Goal: Participate in discussion: Engage in conversation with other users on a specific topic

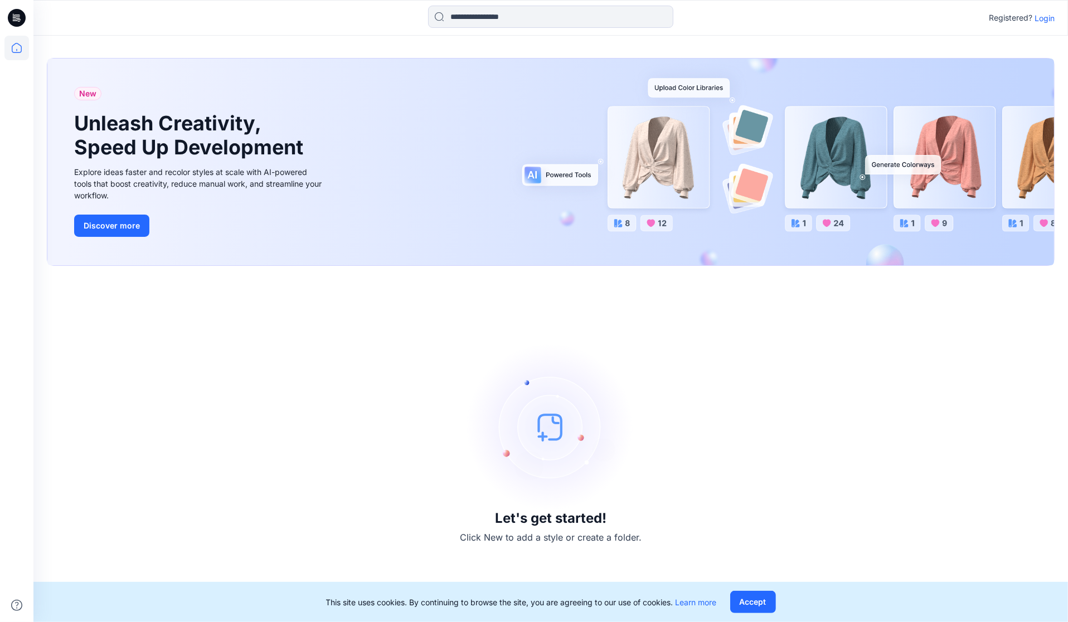
click at [1047, 18] on p "Login" at bounding box center [1045, 18] width 20 height 12
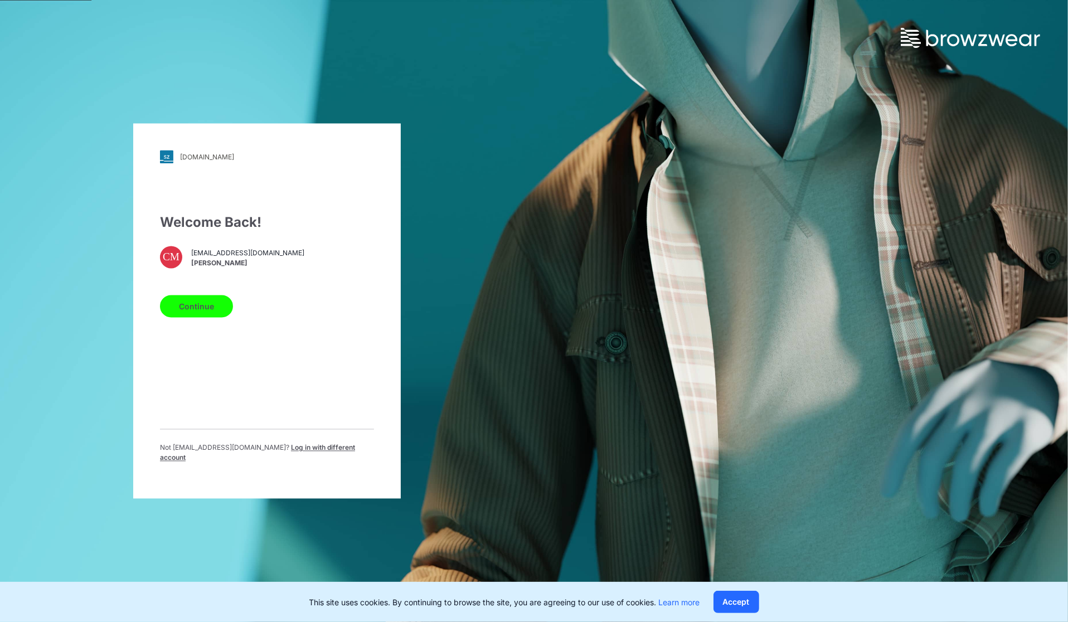
click at [201, 300] on button "Continue" at bounding box center [196, 306] width 73 height 22
click at [208, 309] on button "Continue" at bounding box center [196, 306] width 73 height 22
click at [203, 309] on button "Continue" at bounding box center [196, 306] width 73 height 22
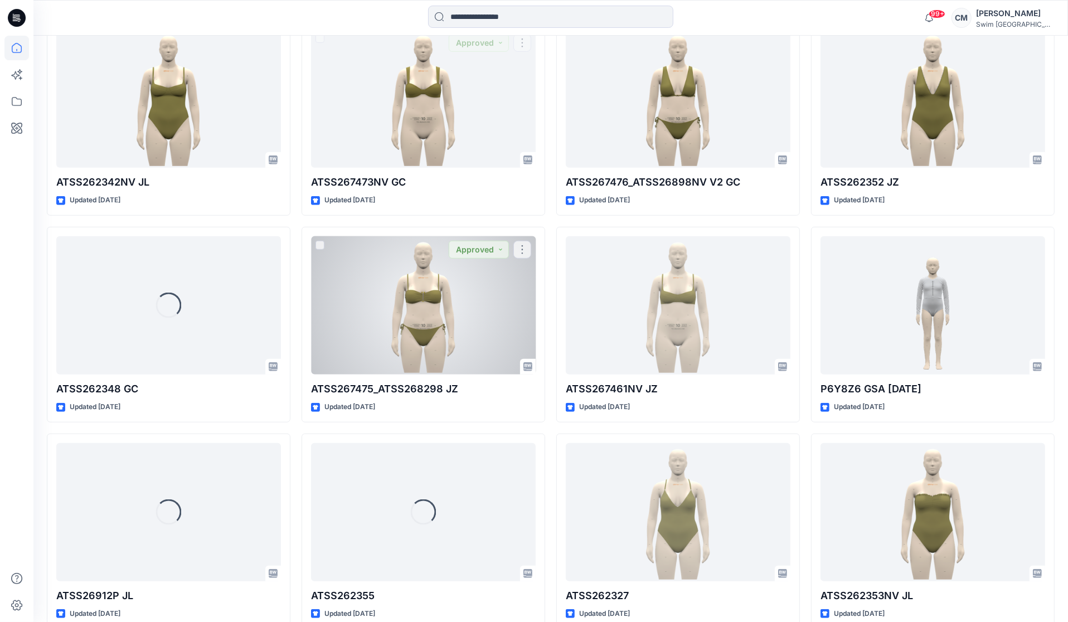
scroll to position [802, 0]
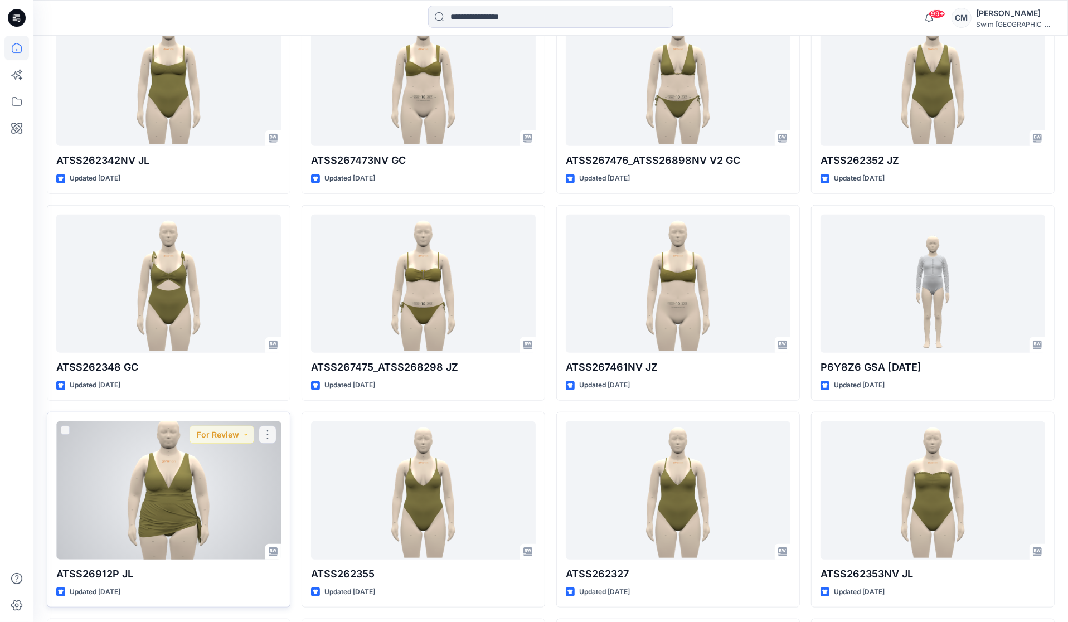
click at [223, 479] on div at bounding box center [168, 490] width 225 height 138
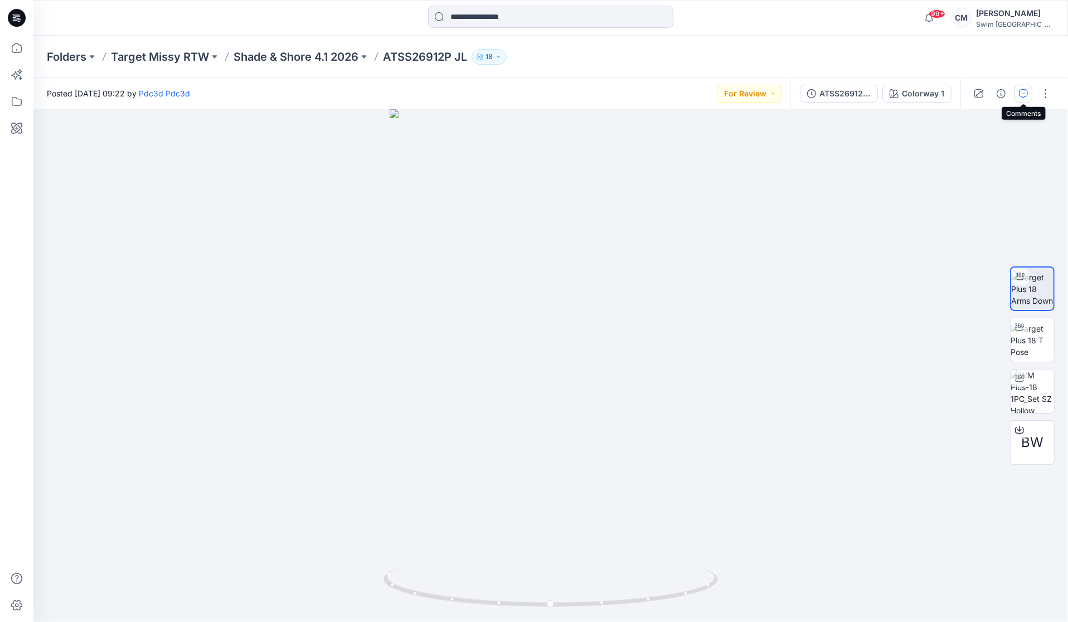
click at [1027, 91] on icon "button" at bounding box center [1023, 93] width 9 height 9
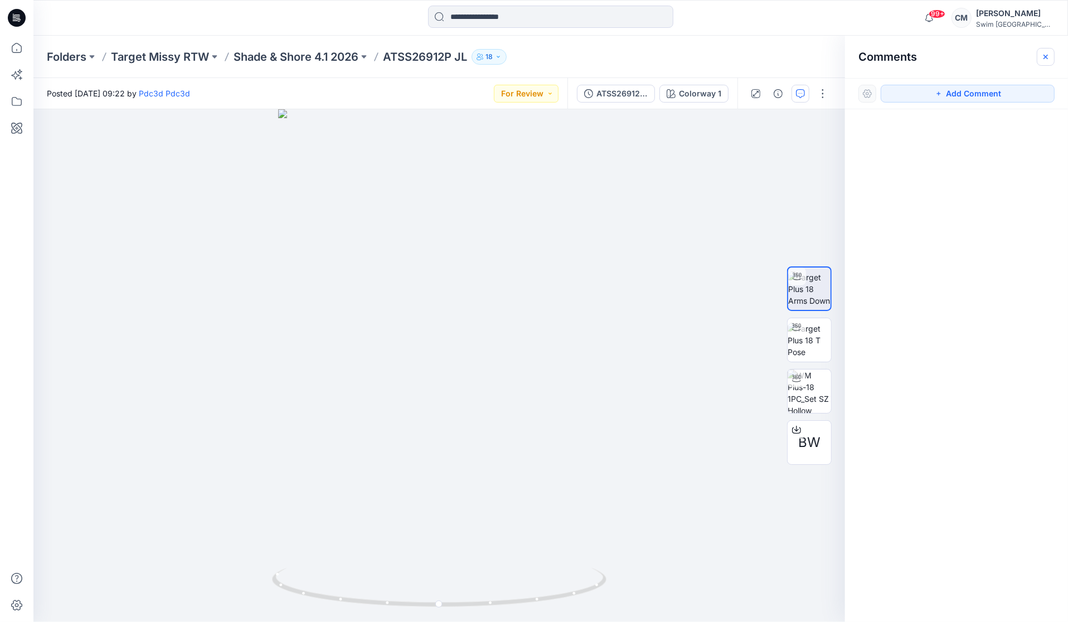
click at [1040, 54] on button "button" at bounding box center [1046, 57] width 18 height 18
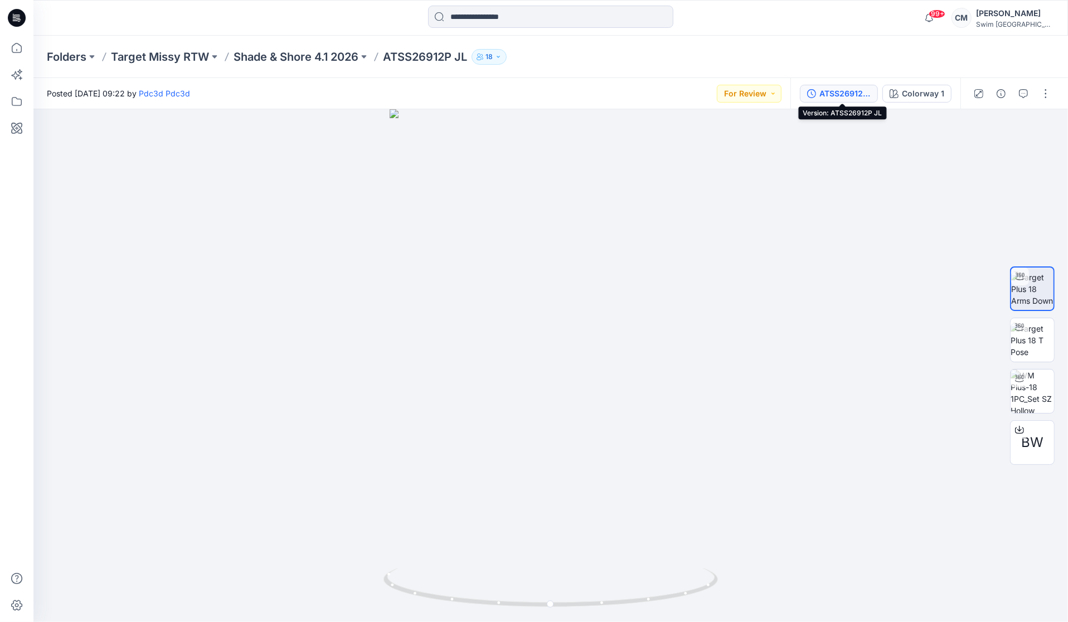
click at [838, 89] on div "ATSS26912P JL" at bounding box center [844, 94] width 51 height 12
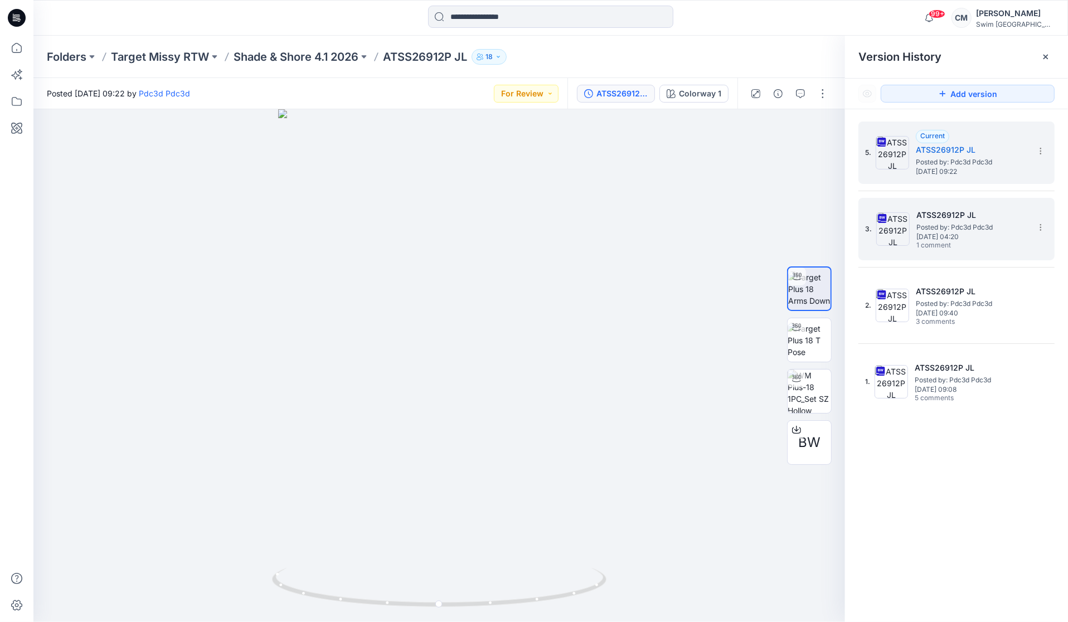
click at [973, 233] on span "Thursday, September 11, 2025 04:20" at bounding box center [971, 237] width 111 height 8
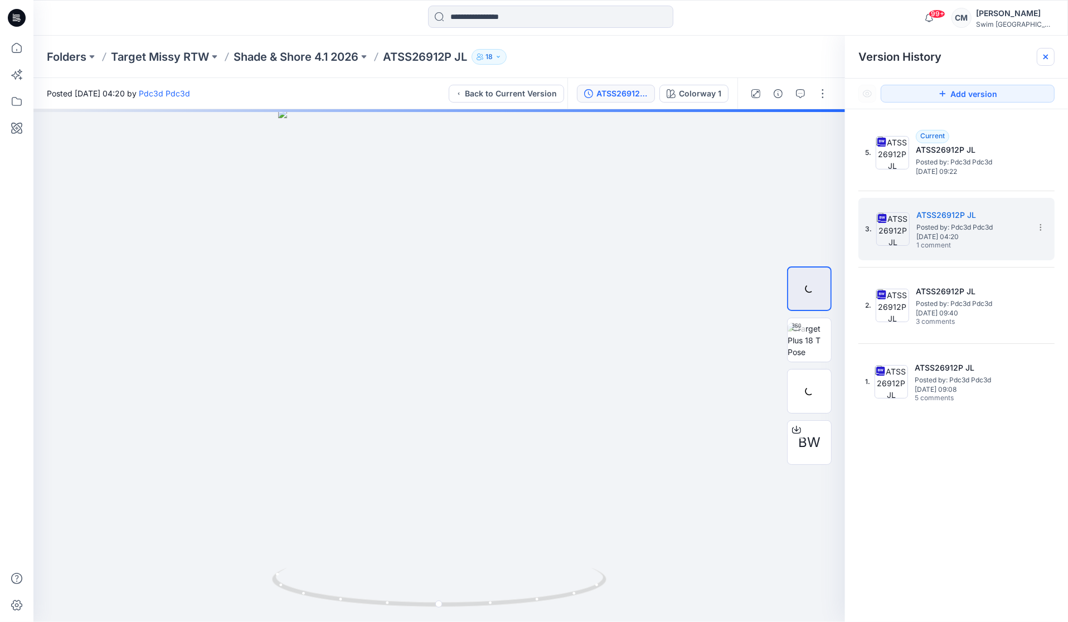
click at [1043, 51] on div at bounding box center [1046, 57] width 18 height 18
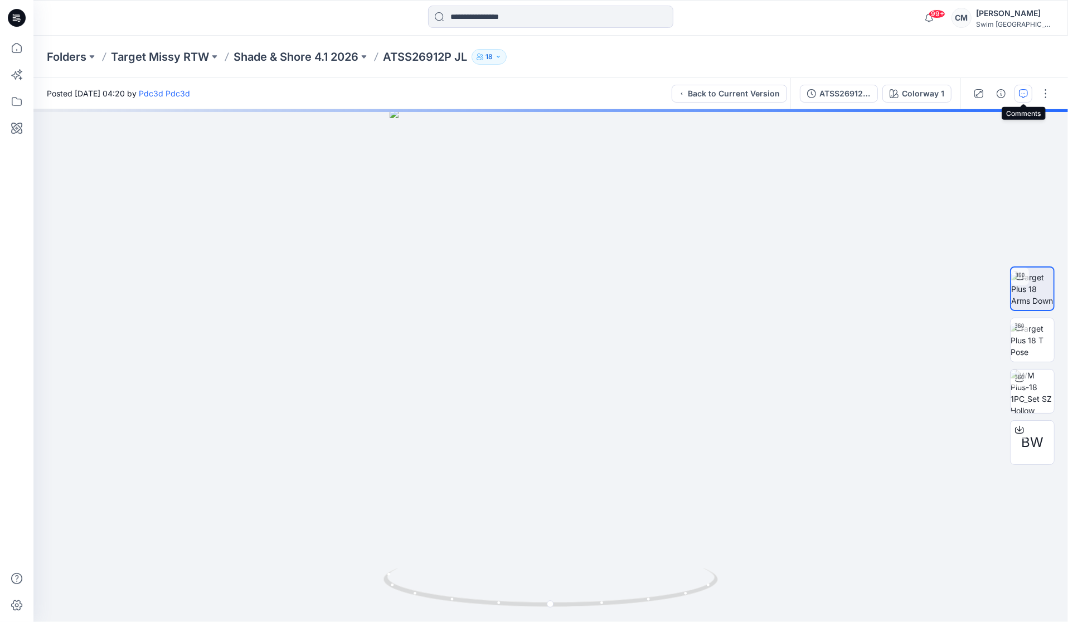
click at [1026, 98] on icon "button" at bounding box center [1023, 93] width 9 height 9
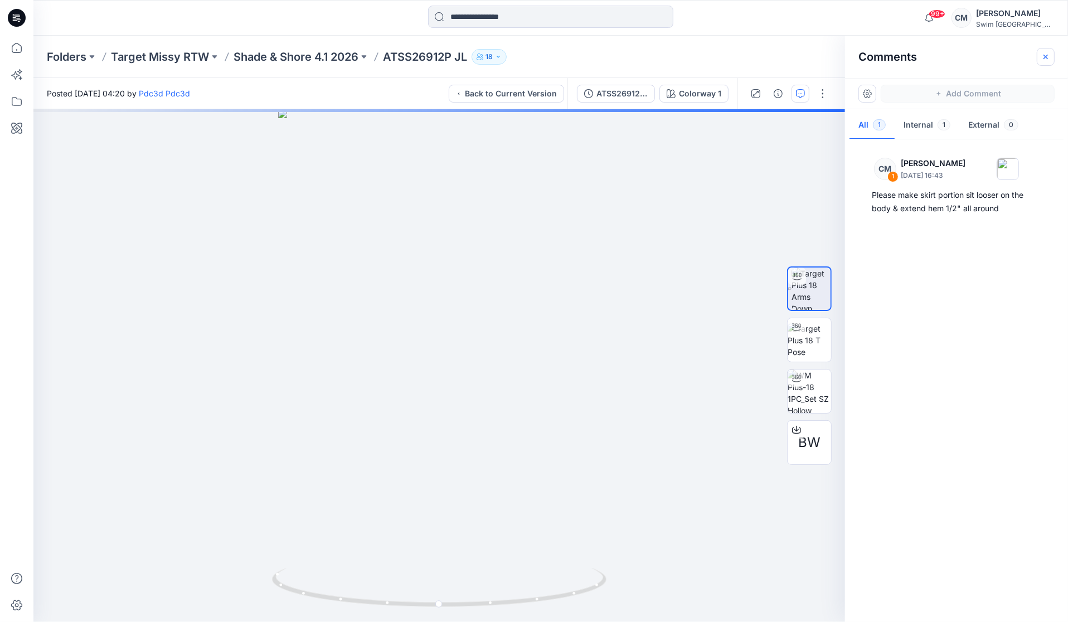
click at [1039, 52] on button "button" at bounding box center [1046, 57] width 18 height 18
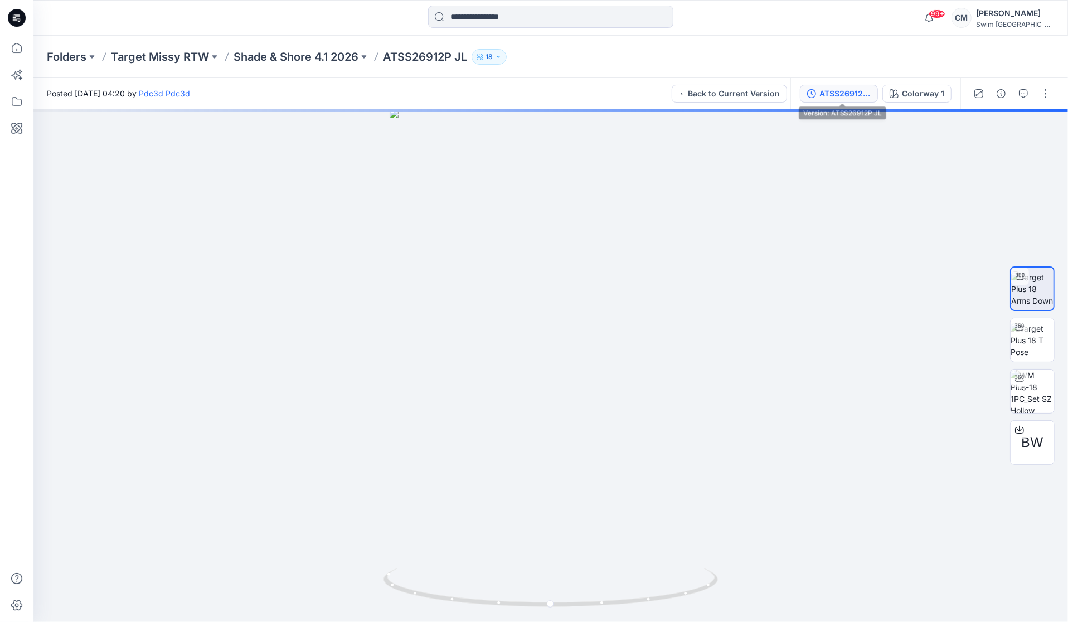
click at [855, 89] on div "ATSS26912P JL" at bounding box center [844, 94] width 51 height 12
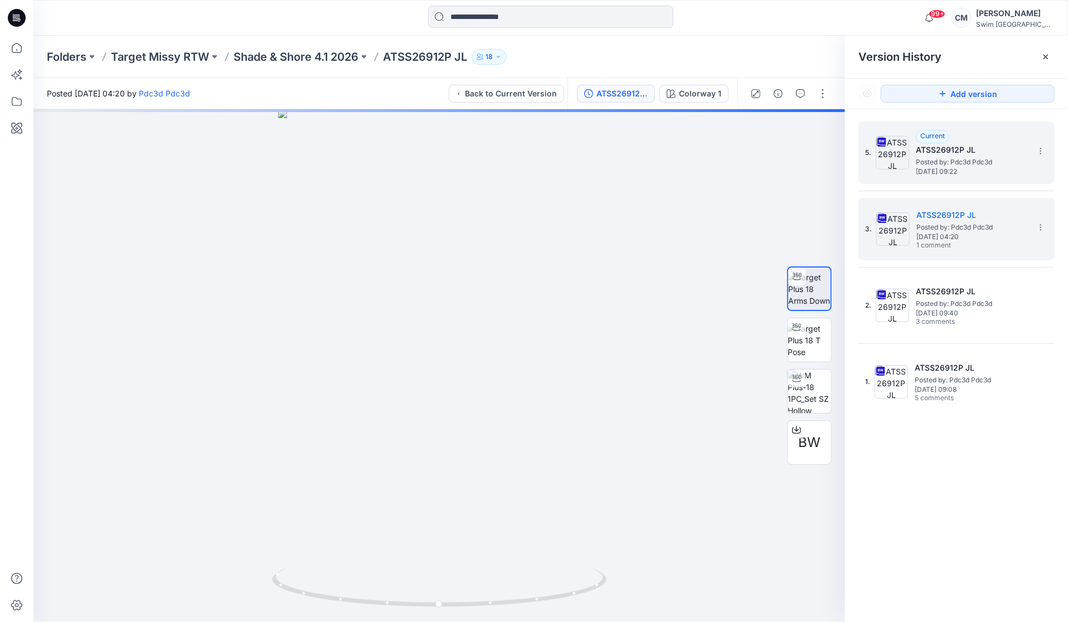
click at [952, 135] on div "Current ATSS26912P JL Posted by: Pdc3d Pdc3d Monday, September 15, 2025 09:22" at bounding box center [971, 153] width 111 height 46
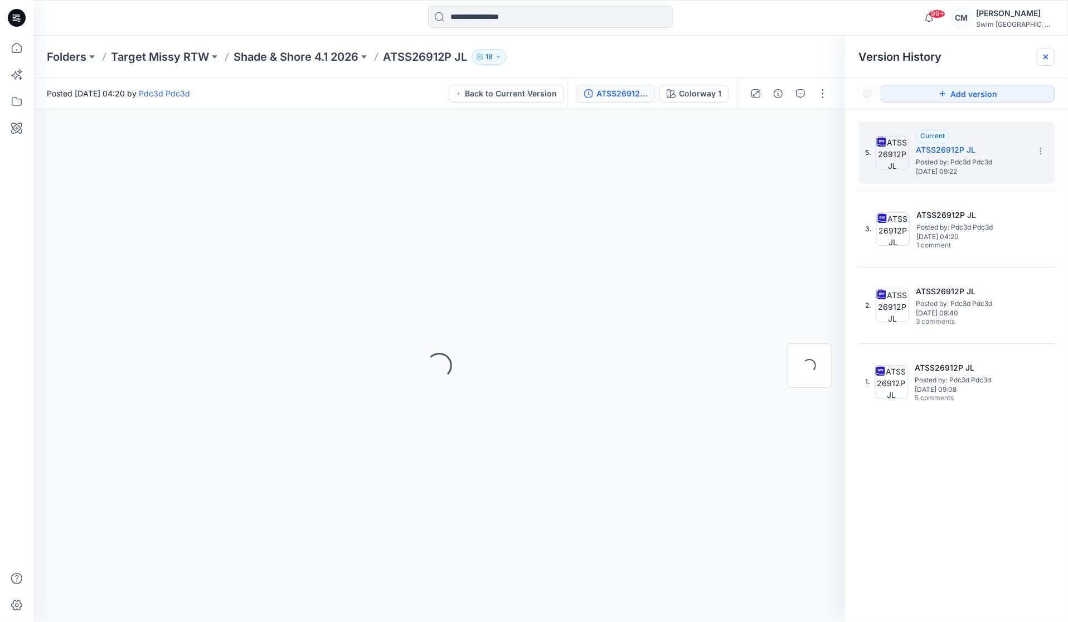
click at [1045, 54] on icon at bounding box center [1045, 56] width 9 height 9
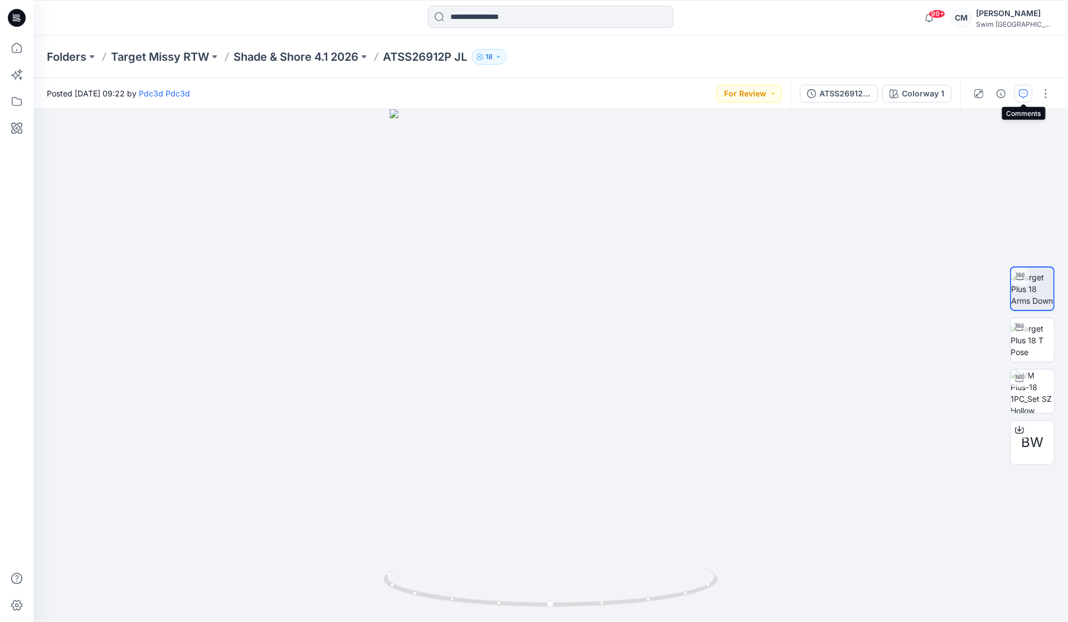
click at [1025, 89] on icon "button" at bounding box center [1023, 93] width 9 height 9
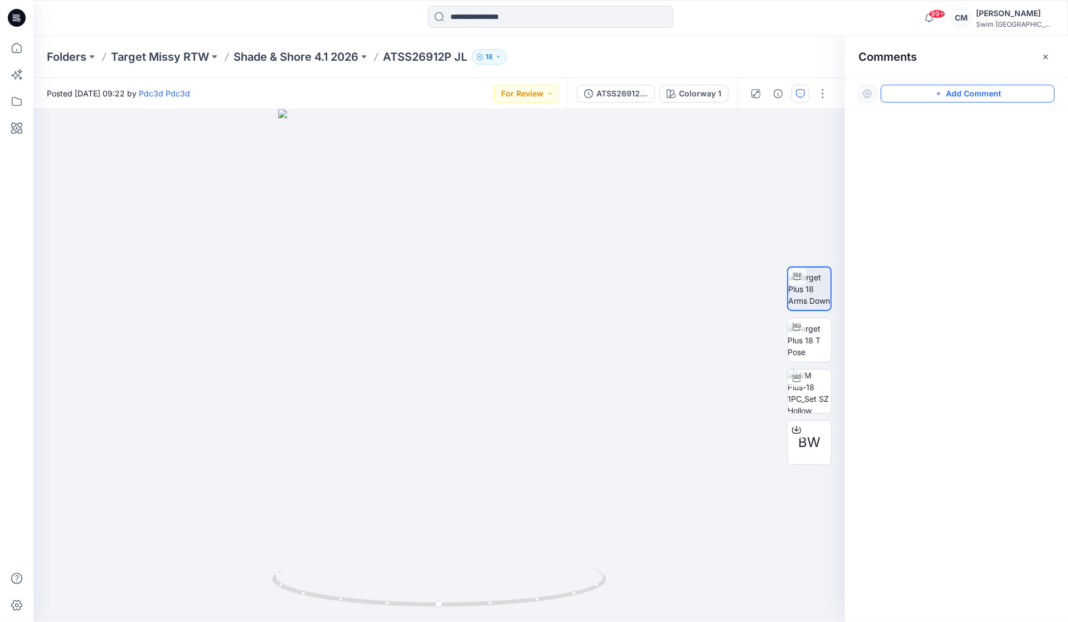
click at [1005, 96] on button "Add Comment" at bounding box center [968, 94] width 174 height 18
click at [492, 320] on div "1" at bounding box center [439, 365] width 812 height 513
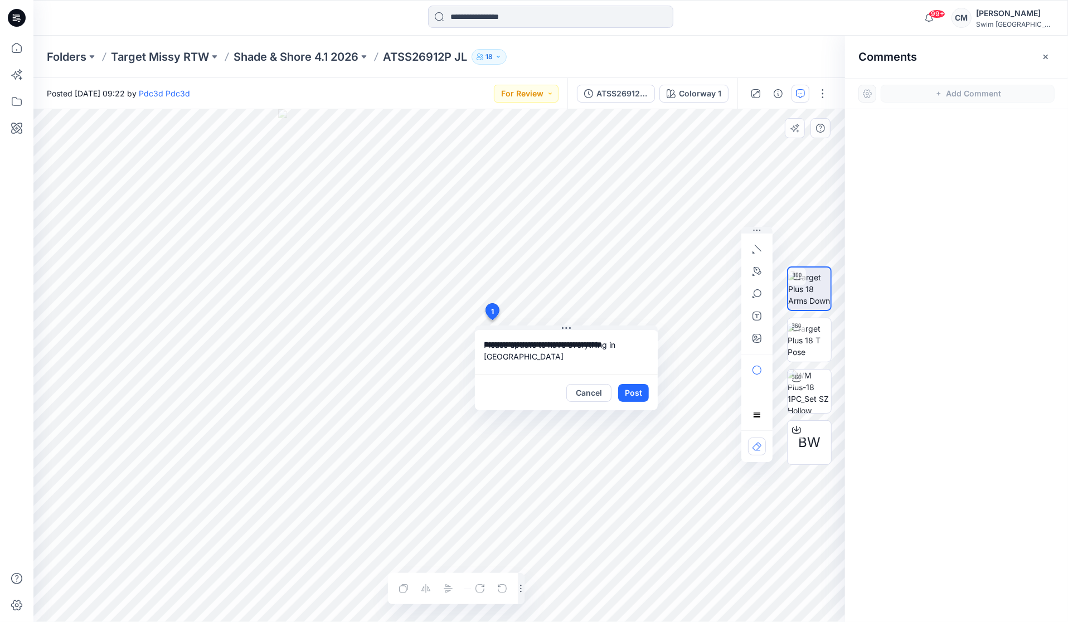
click at [618, 344] on textarea "**********" at bounding box center [566, 352] width 183 height 45
paste textarea "**********"
click at [486, 357] on textarea "**********" at bounding box center [566, 352] width 183 height 45
click at [527, 366] on textarea "**********" at bounding box center [566, 352] width 183 height 45
click at [485, 372] on textarea "**********" at bounding box center [566, 352] width 183 height 45
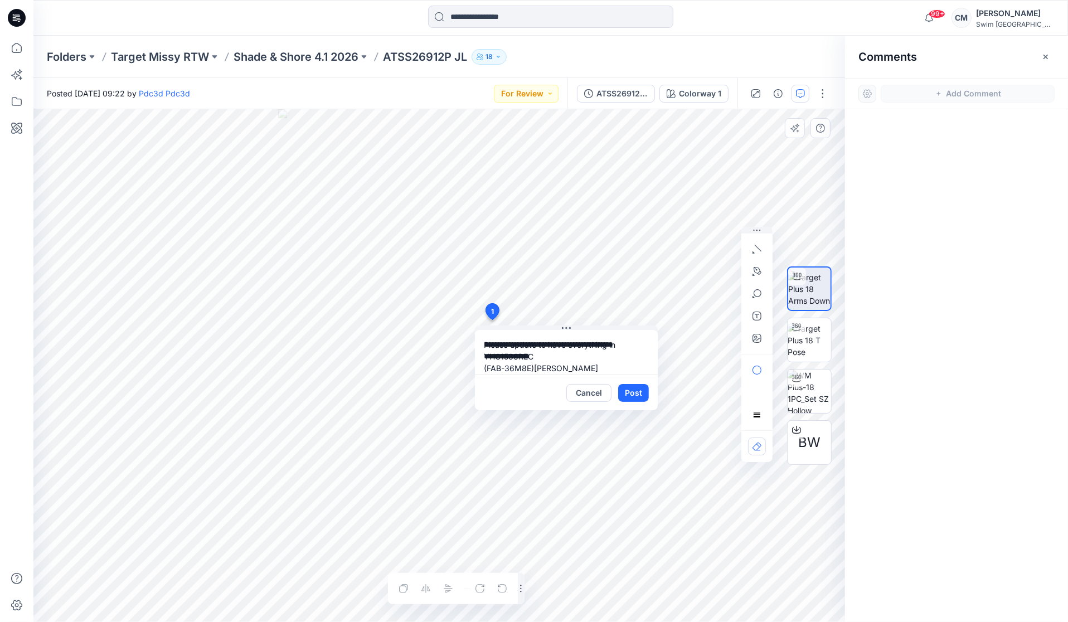
click at [533, 364] on textarea "**********" at bounding box center [566, 352] width 183 height 45
click at [589, 375] on div "Cancel Post" at bounding box center [566, 393] width 183 height 36
click at [482, 367] on textarea "**********" at bounding box center [566, 352] width 183 height 45
click at [628, 361] on textarea "**********" at bounding box center [566, 352] width 183 height 45
type textarea "**********"
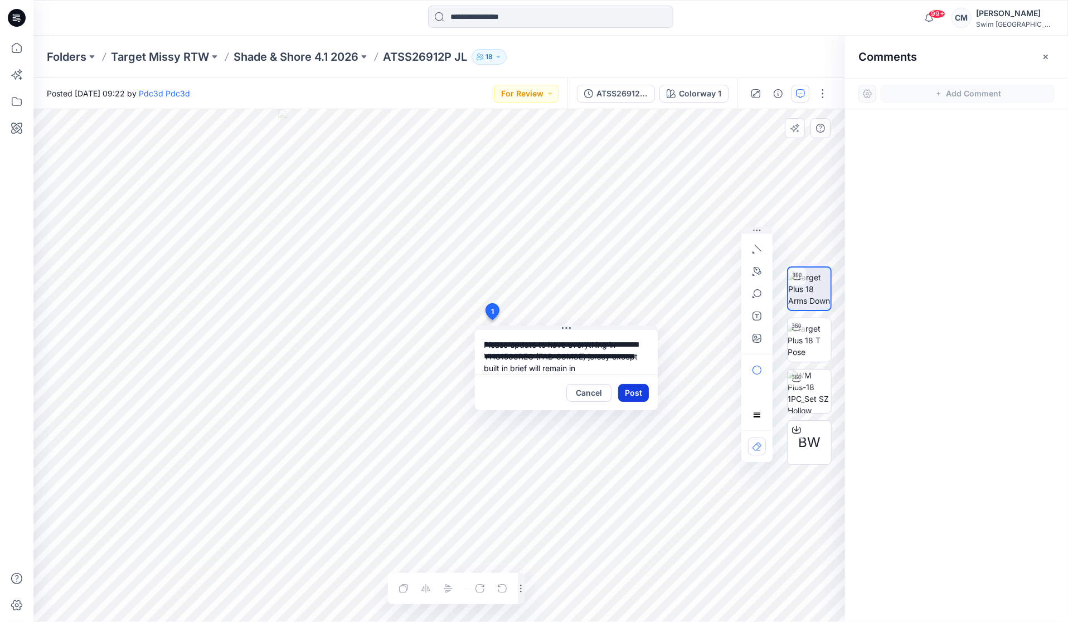
click at [633, 387] on button "Post" at bounding box center [633, 393] width 31 height 18
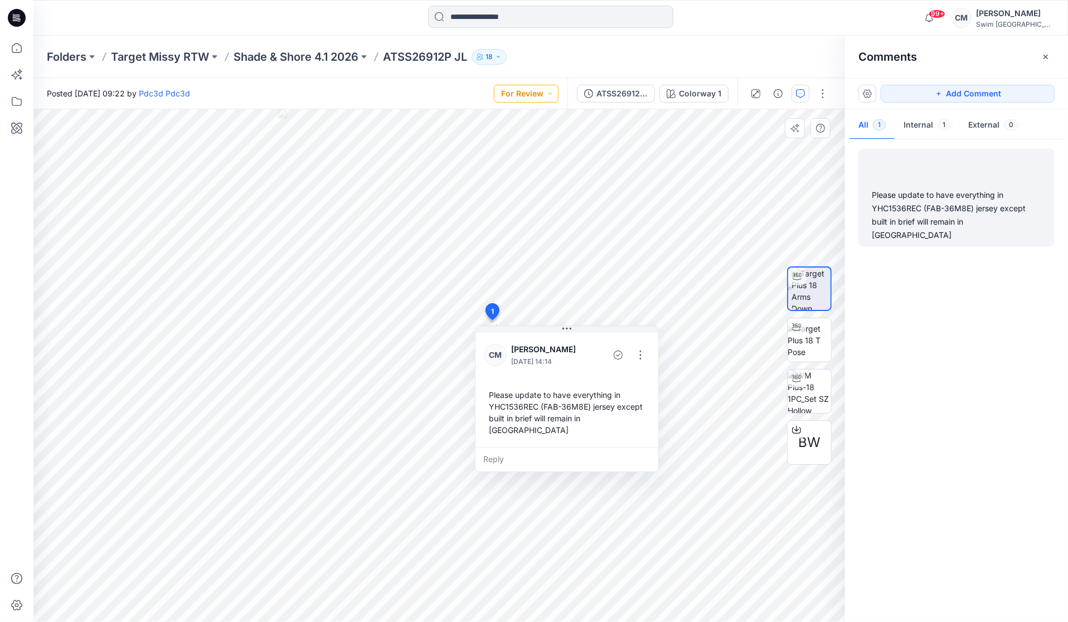
click at [537, 99] on button "For Review" at bounding box center [526, 94] width 65 height 18
click at [513, 214] on p "Resubmit" at bounding box center [502, 219] width 34 height 14
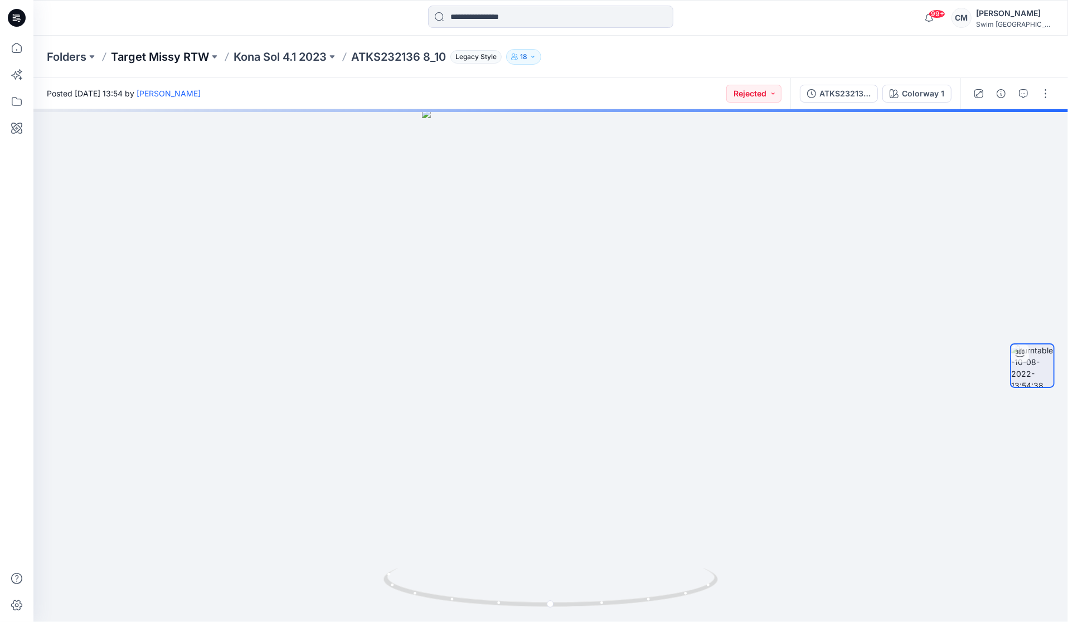
click at [184, 49] on p "Target Missy RTW" at bounding box center [160, 57] width 98 height 16
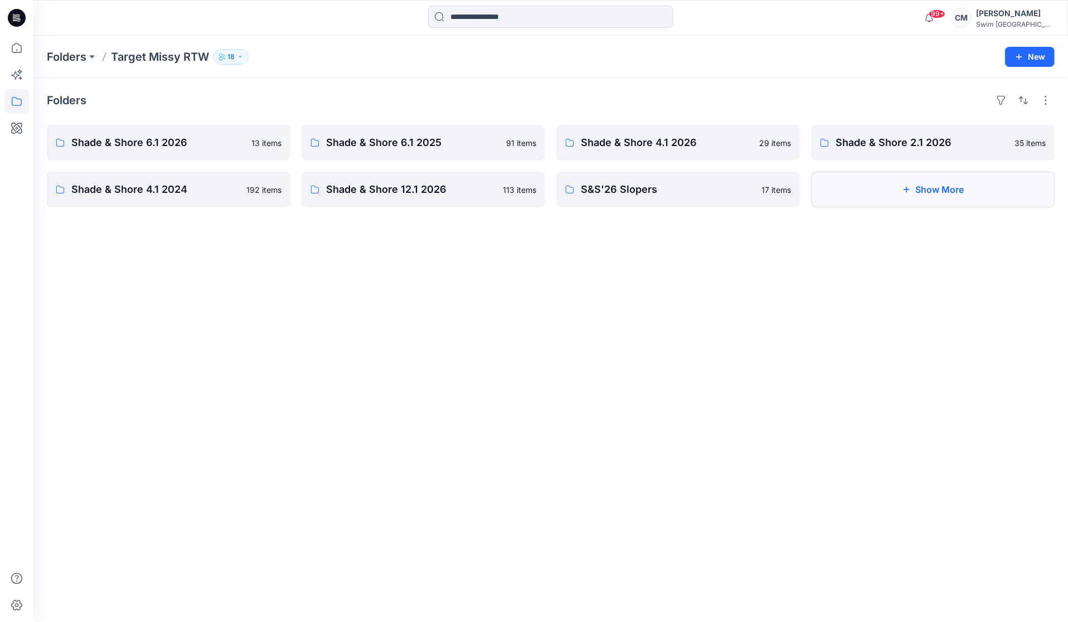
click at [856, 179] on button "Show More" at bounding box center [933, 190] width 244 height 36
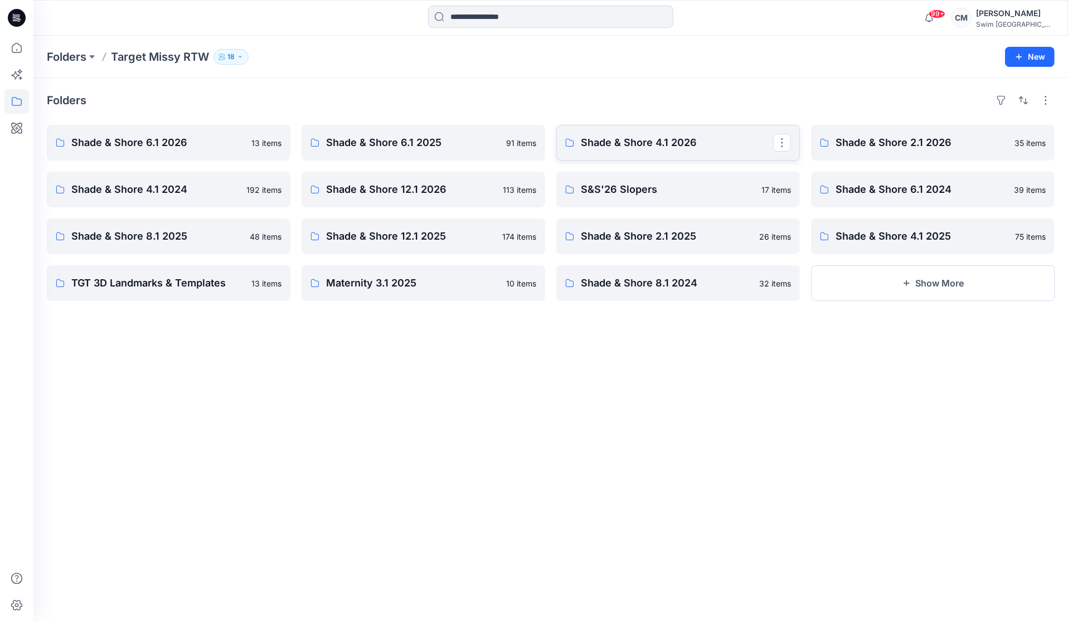
click at [681, 154] on link "Shade & Shore 4.1 2026" at bounding box center [678, 143] width 244 height 36
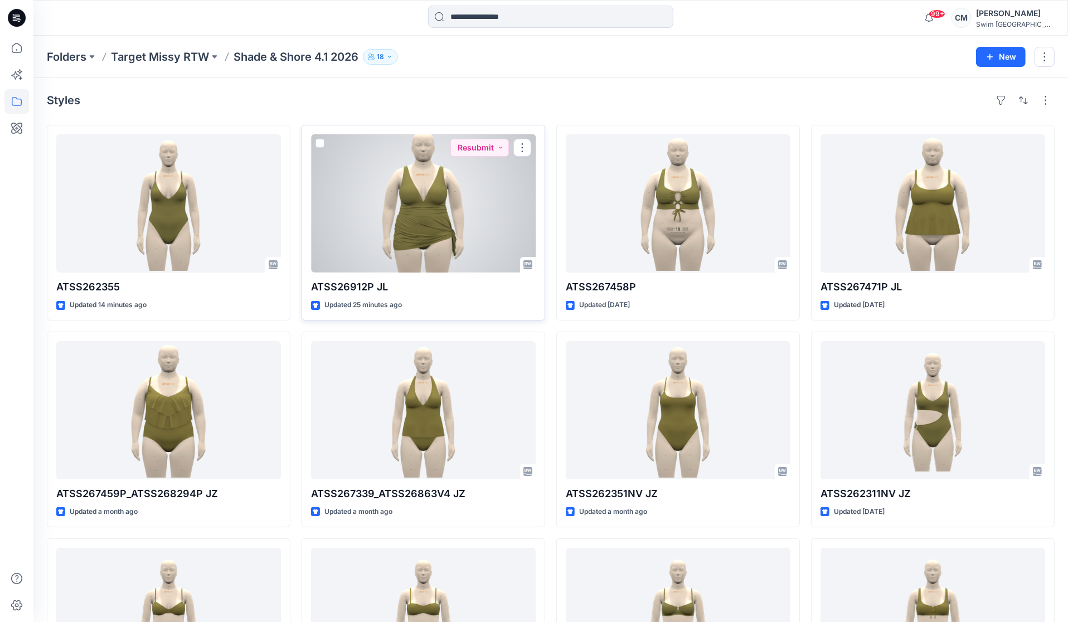
click at [417, 241] on div at bounding box center [423, 203] width 225 height 138
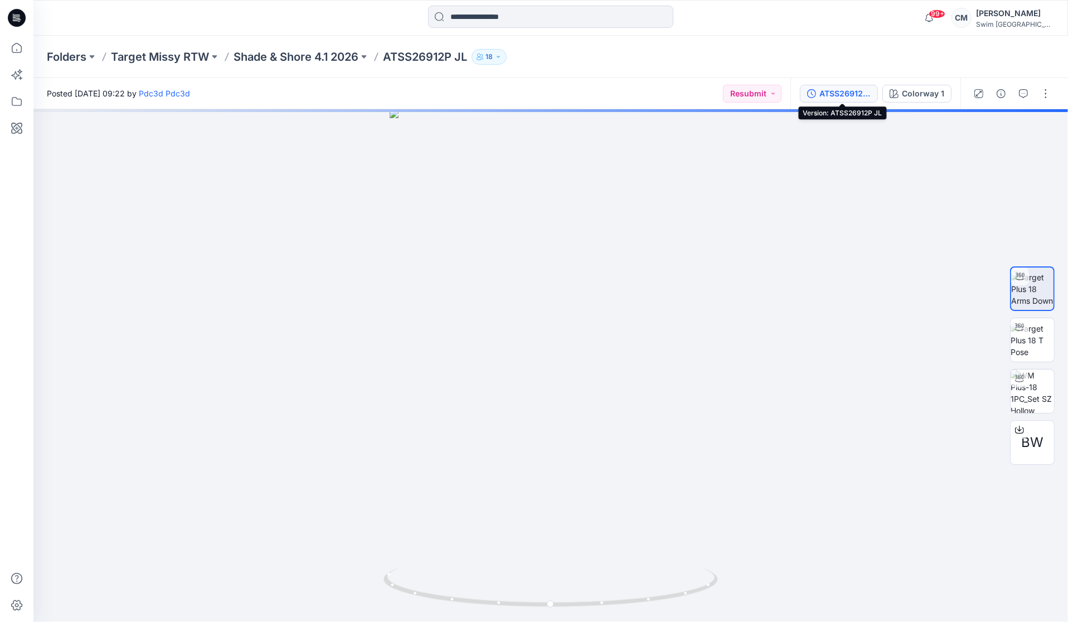
click at [818, 99] on button "ATSS26912P JL" at bounding box center [839, 94] width 78 height 18
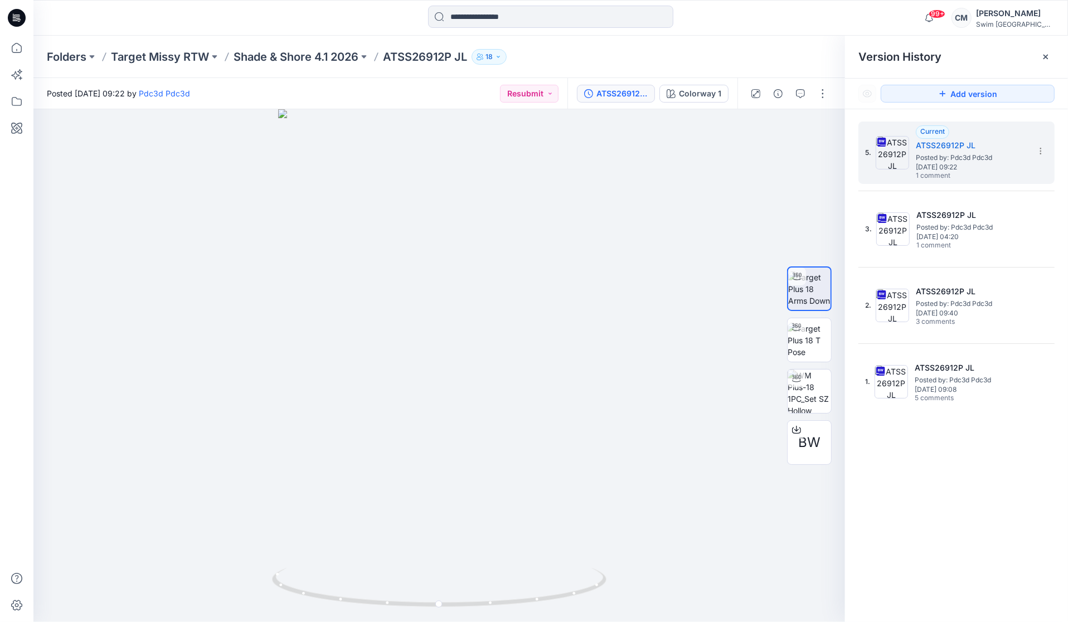
click at [1012, 263] on div "5. Current ATSS26912P JL Posted by: Pdc3d Pdc3d Monday, September 15, 2025 09:2…" at bounding box center [956, 268] width 196 height 292
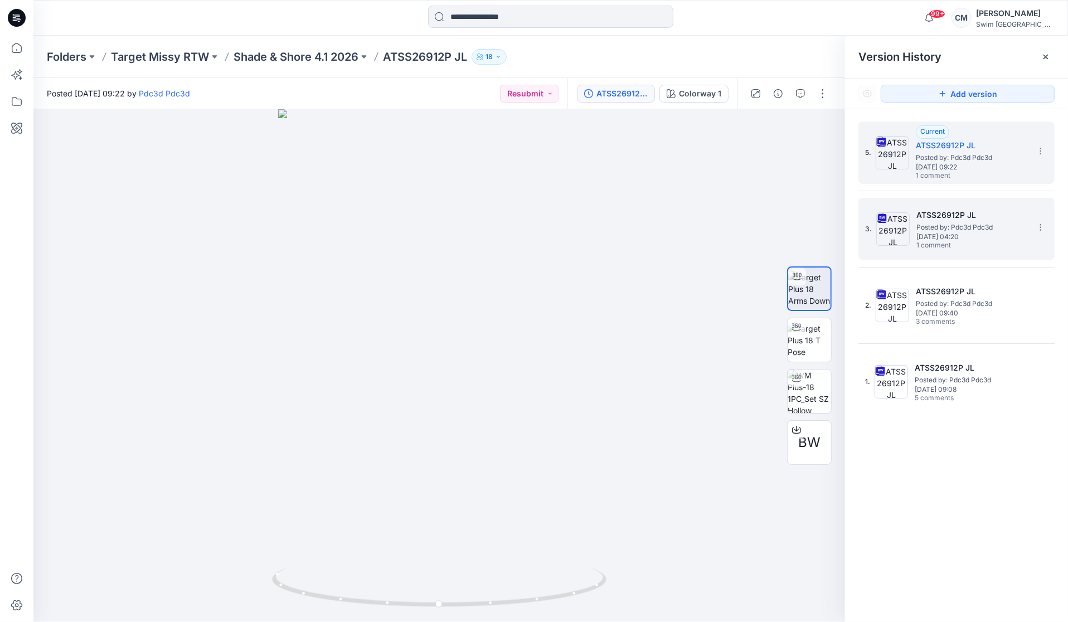
click at [972, 242] on span "1 comment" at bounding box center [955, 245] width 78 height 9
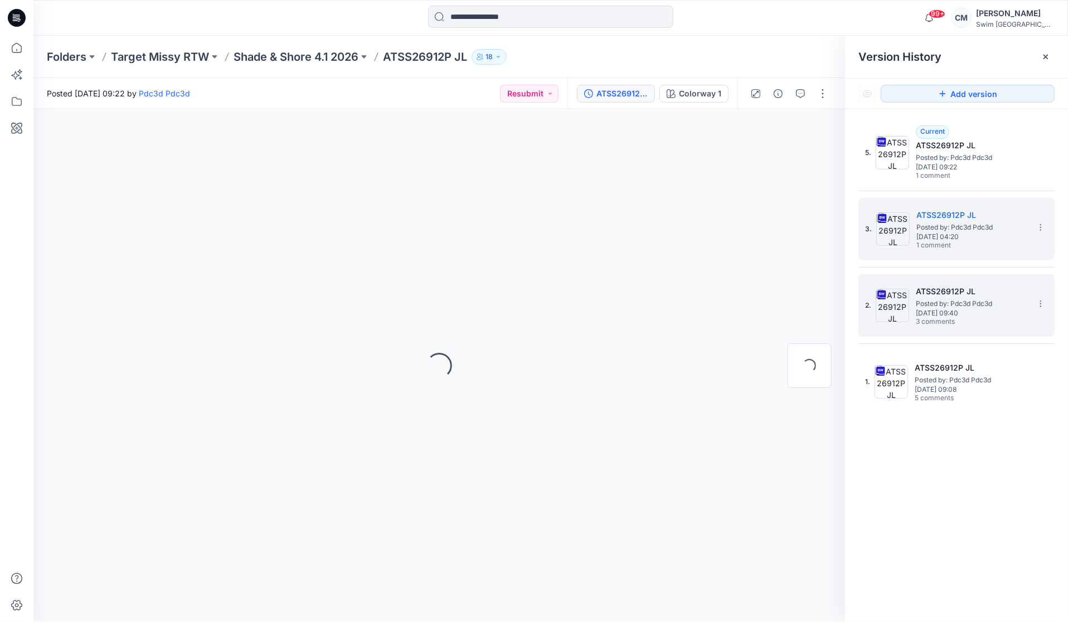
click at [966, 288] on h5 "ATSS26912P JL" at bounding box center [971, 291] width 111 height 13
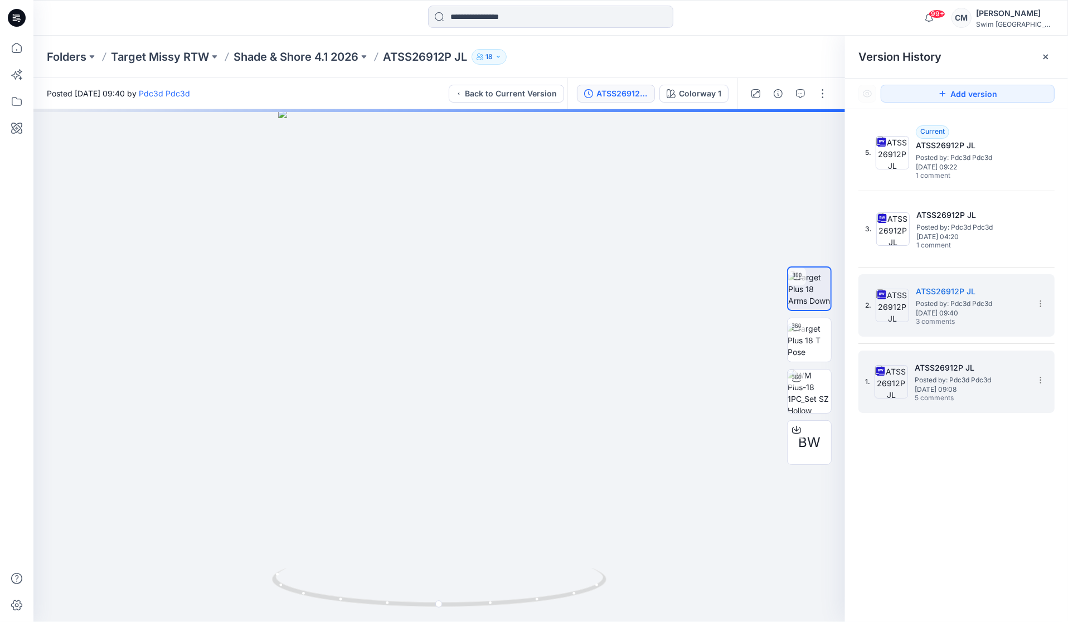
click at [950, 381] on span "Posted by: Pdc3d Pdc3d" at bounding box center [970, 380] width 111 height 11
click at [963, 310] on span "Tuesday, September 09, 2025 09:40" at bounding box center [971, 313] width 111 height 8
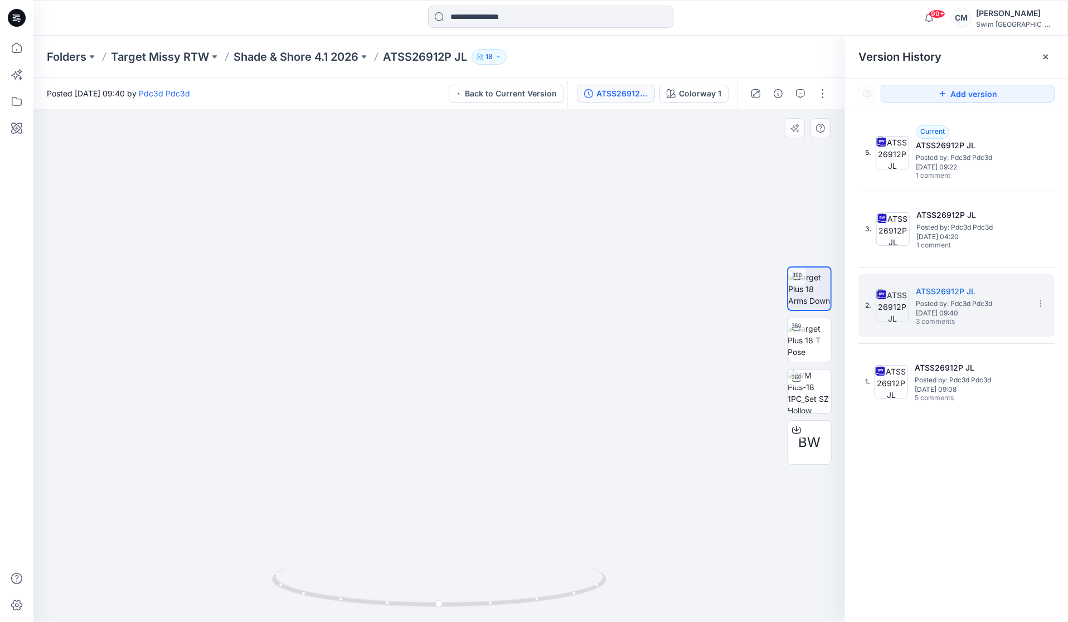
drag, startPoint x: 514, startPoint y: 494, endPoint x: 516, endPoint y: 296, distance: 197.9
click at [516, 296] on img at bounding box center [439, 135] width 657 height 974
drag, startPoint x: 516, startPoint y: 340, endPoint x: 632, endPoint y: 338, distance: 116.0
click at [632, 338] on img at bounding box center [439, 133] width 657 height 977
drag, startPoint x: 438, startPoint y: 559, endPoint x: 565, endPoint y: 556, distance: 127.1
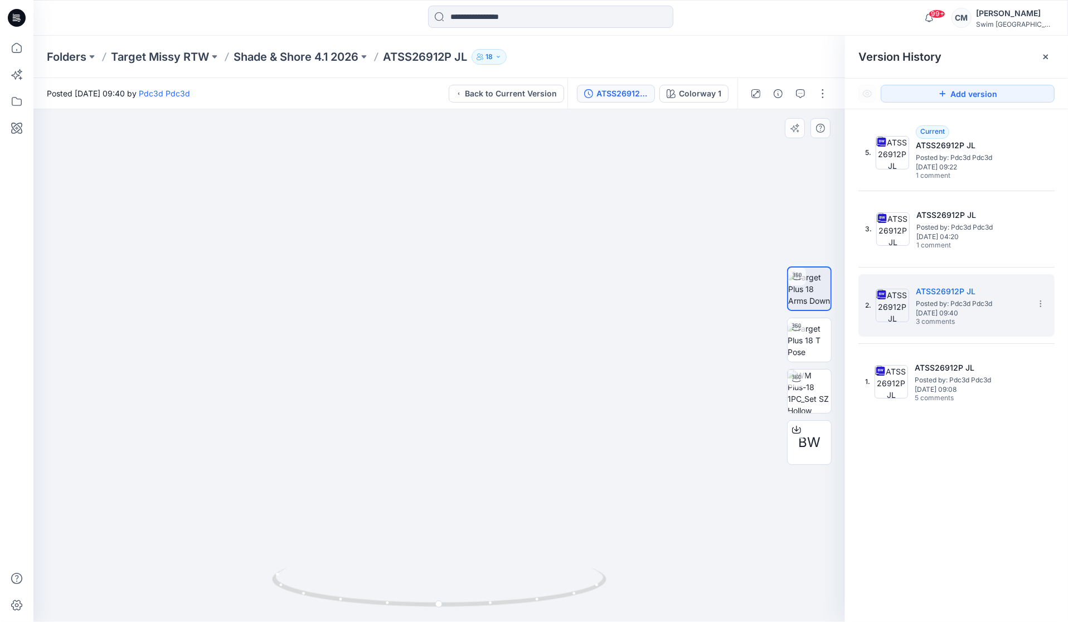
click at [566, 558] on img at bounding box center [439, 132] width 657 height 979
drag, startPoint x: 473, startPoint y: 591, endPoint x: 520, endPoint y: 526, distance: 80.7
click at [520, 526] on div at bounding box center [439, 365] width 812 height 513
